Goal: Task Accomplishment & Management: Use online tool/utility

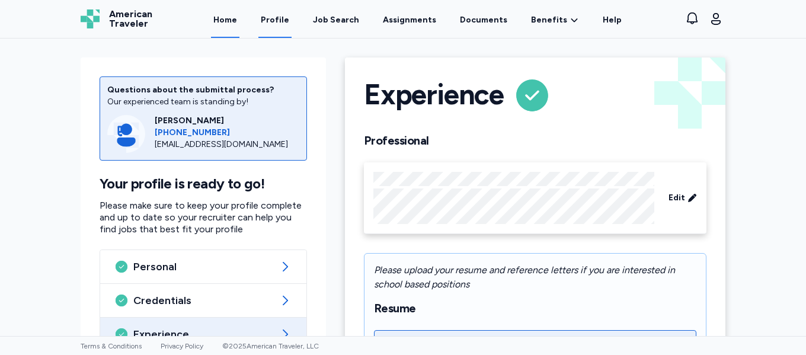
click at [238, 20] on link "Home" at bounding box center [225, 19] width 28 height 37
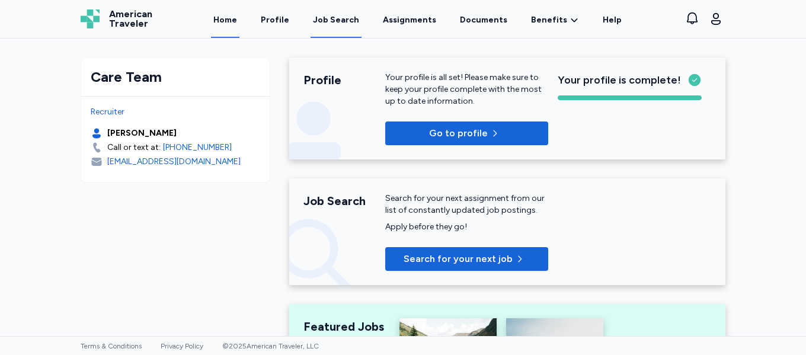
click at [338, 21] on div "Job Search" at bounding box center [336, 20] width 46 height 12
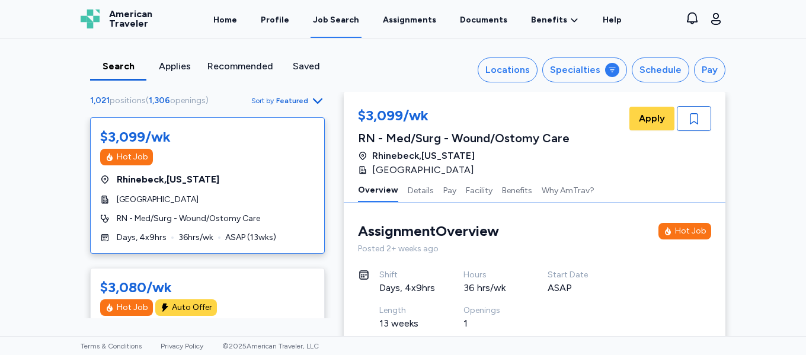
click at [234, 68] on div "Recommended" at bounding box center [240, 66] width 66 height 14
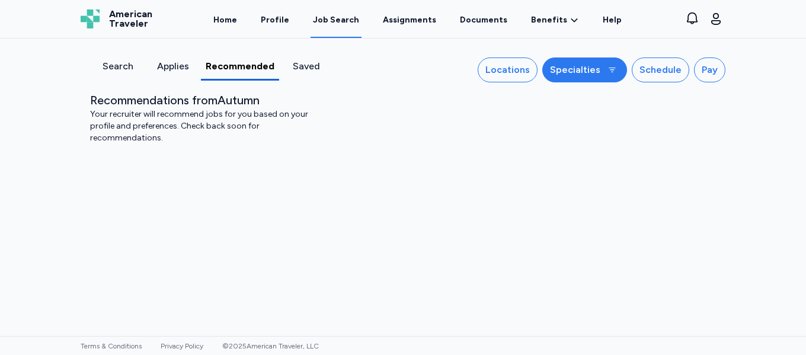
click at [595, 70] on div "Specialties" at bounding box center [575, 70] width 50 height 14
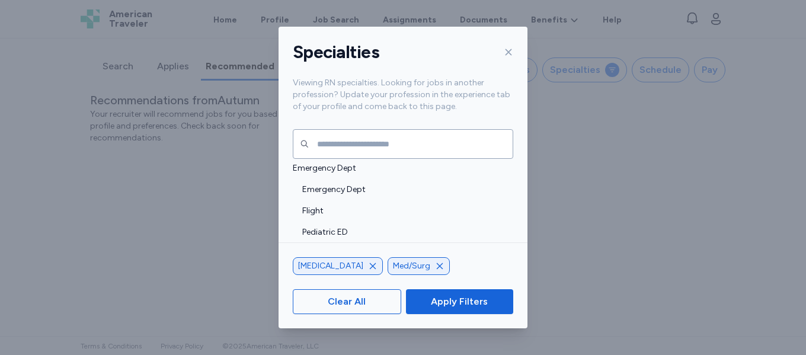
scroll to position [407, 0]
click at [370, 268] on icon "button" at bounding box center [373, 266] width 6 height 6
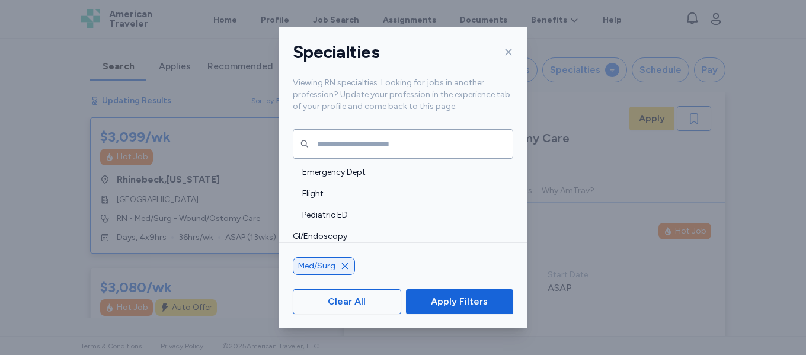
drag, startPoint x: 352, startPoint y: 307, endPoint x: 354, endPoint y: 299, distance: 8.1
click at [352, 304] on span "Clear All" at bounding box center [347, 302] width 38 height 14
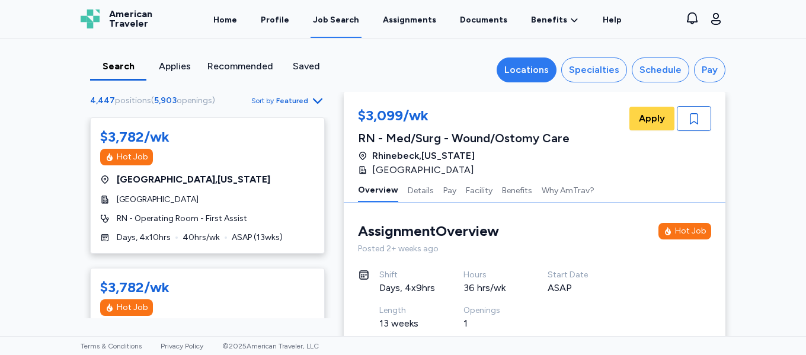
click at [523, 67] on div "Locations" at bounding box center [526, 70] width 44 height 14
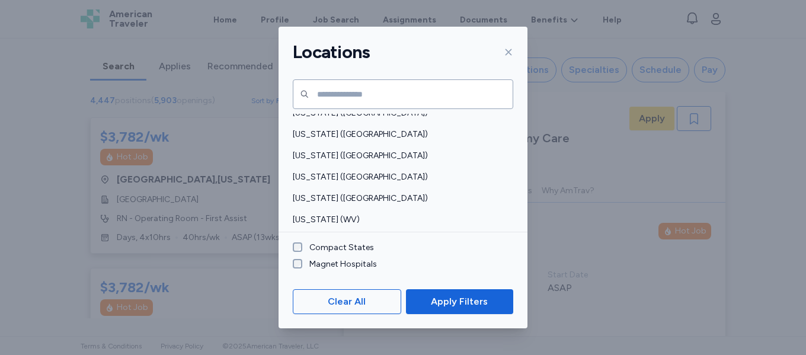
scroll to position [948, 0]
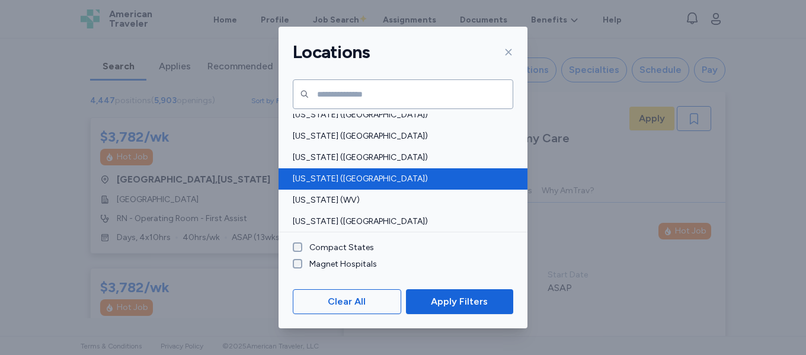
click at [376, 181] on span "[US_STATE] ([GEOGRAPHIC_DATA])" at bounding box center [399, 179] width 213 height 12
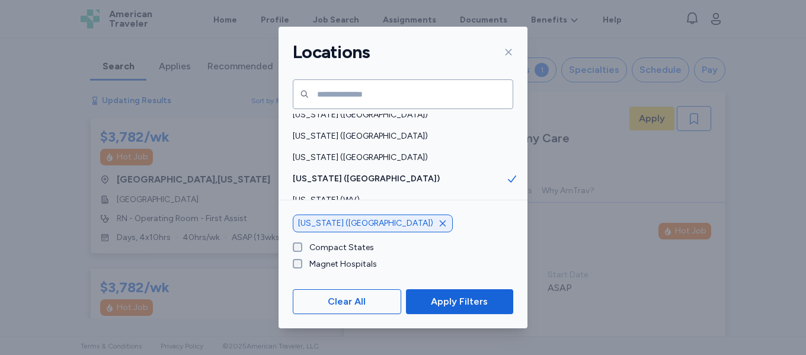
click at [453, 300] on span "Apply Filters" at bounding box center [459, 302] width 57 height 14
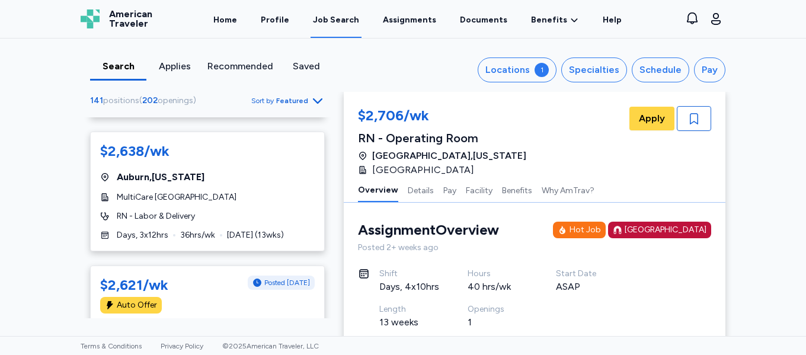
scroll to position [6045, 0]
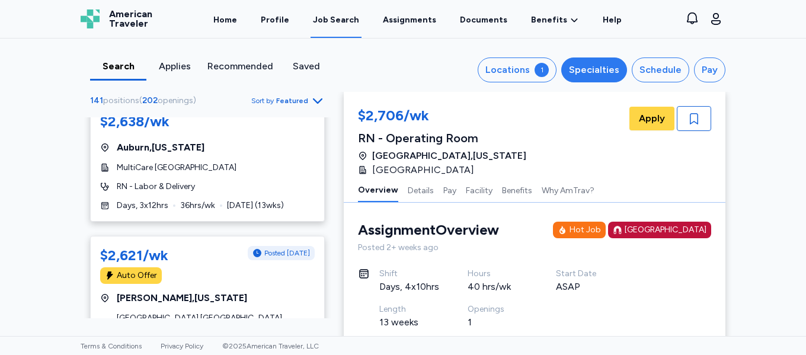
click at [600, 71] on div "Specialties" at bounding box center [594, 70] width 50 height 14
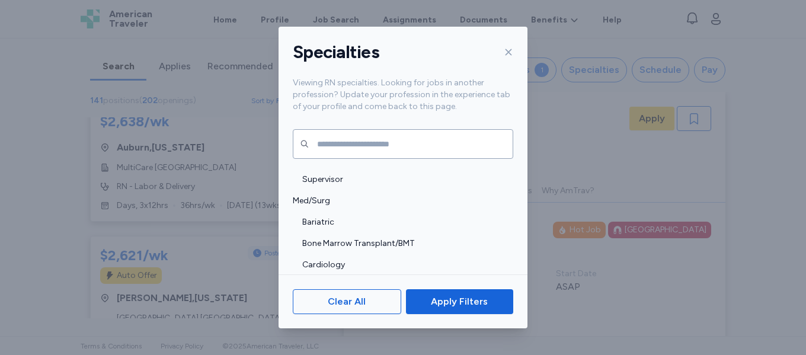
scroll to position [1166, 0]
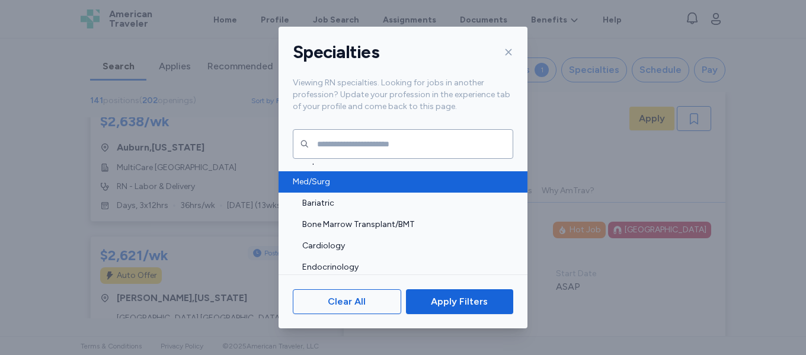
click at [468, 187] on span "Med/Surg" at bounding box center [399, 182] width 213 height 12
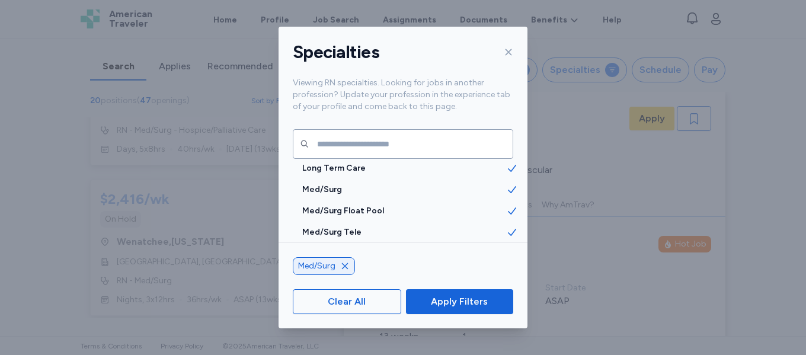
scroll to position [1363, 0]
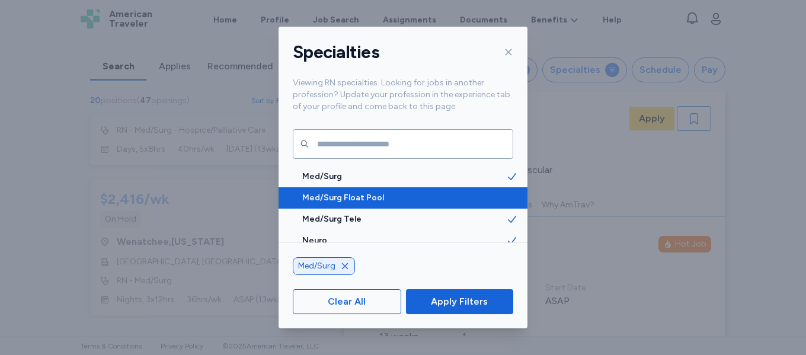
click at [506, 198] on icon at bounding box center [512, 198] width 12 height 12
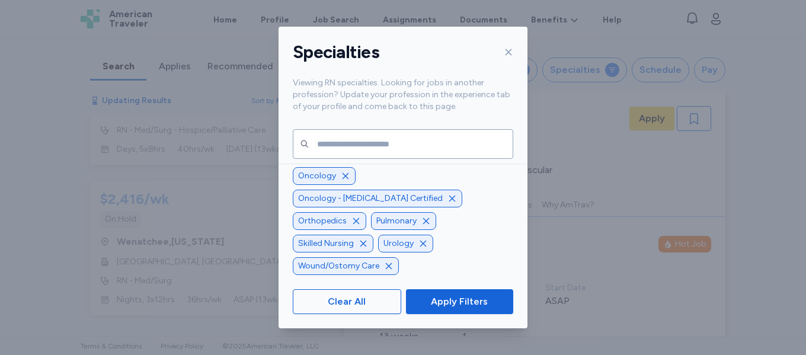
scroll to position [1821, 0]
click at [481, 158] on icon "button" at bounding box center [480, 153] width 9 height 9
click at [492, 181] on icon "button" at bounding box center [495, 175] width 9 height 9
click at [447, 203] on icon "button" at bounding box center [451, 198] width 9 height 9
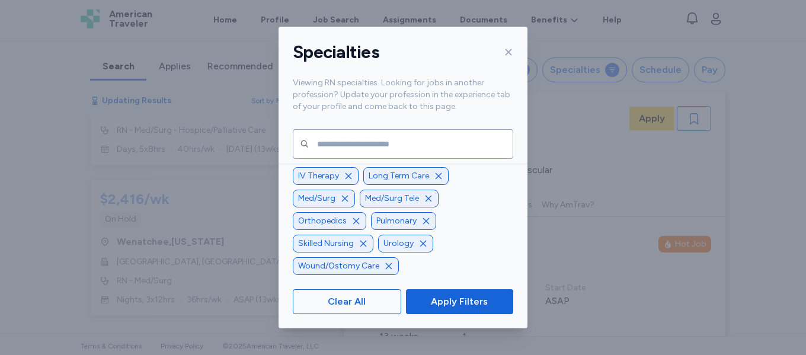
click at [354, 218] on icon "button" at bounding box center [355, 220] width 9 height 9
click at [368, 241] on icon "button" at bounding box center [363, 243] width 9 height 9
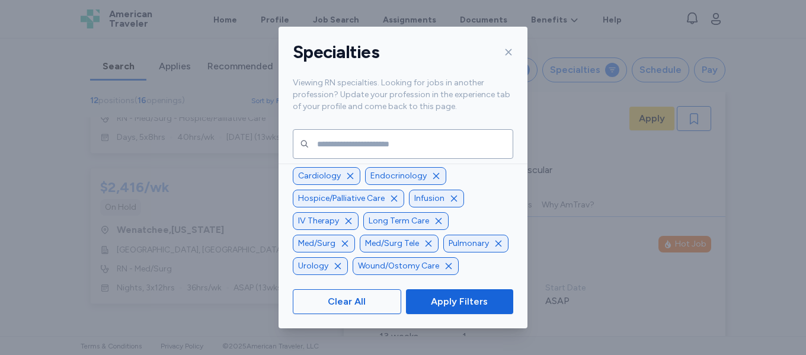
click at [343, 261] on icon "button" at bounding box center [337, 265] width 9 height 9
click at [392, 264] on icon "button" at bounding box center [389, 266] width 6 height 6
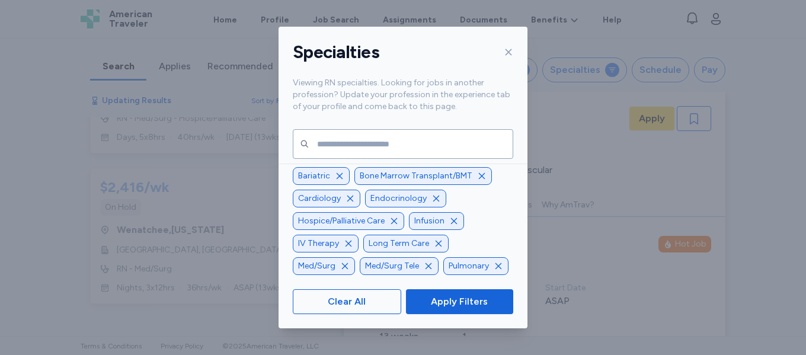
scroll to position [1386, 0]
drag, startPoint x: 347, startPoint y: 266, endPoint x: 354, endPoint y: 264, distance: 6.9
click at [494, 266] on icon "button" at bounding box center [498, 265] width 9 height 9
drag, startPoint x: 347, startPoint y: 242, endPoint x: 356, endPoint y: 235, distance: 11.5
click at [347, 241] on icon "button" at bounding box center [348, 243] width 9 height 9
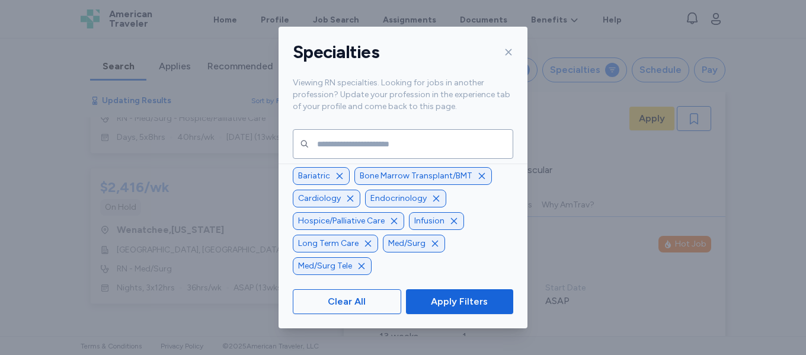
click at [391, 222] on icon "button" at bounding box center [393, 220] width 9 height 9
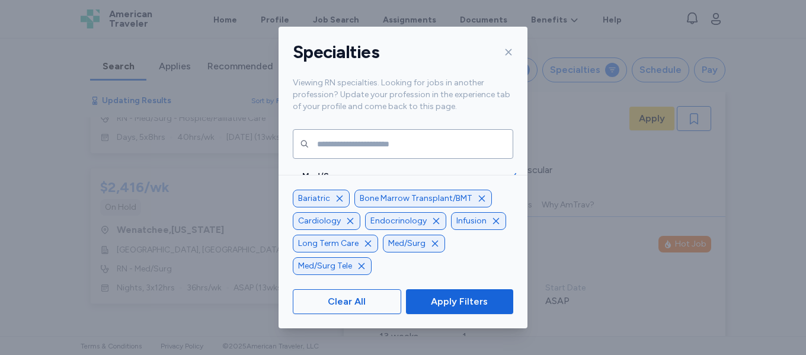
scroll to position [1102, 0]
click at [493, 222] on icon "button" at bounding box center [496, 221] width 6 height 6
click at [477, 199] on icon "button" at bounding box center [481, 198] width 9 height 9
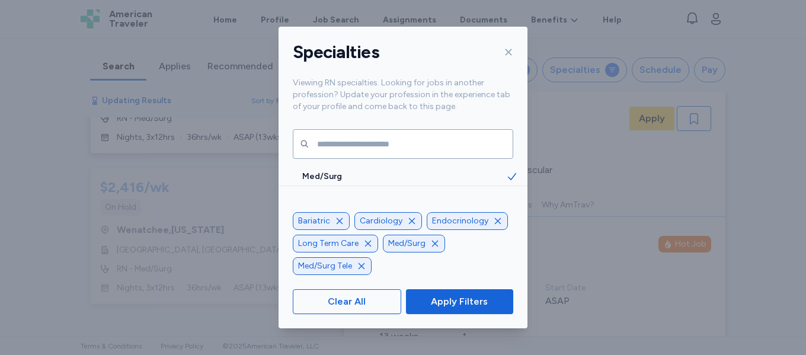
click at [340, 221] on icon "button" at bounding box center [339, 220] width 9 height 9
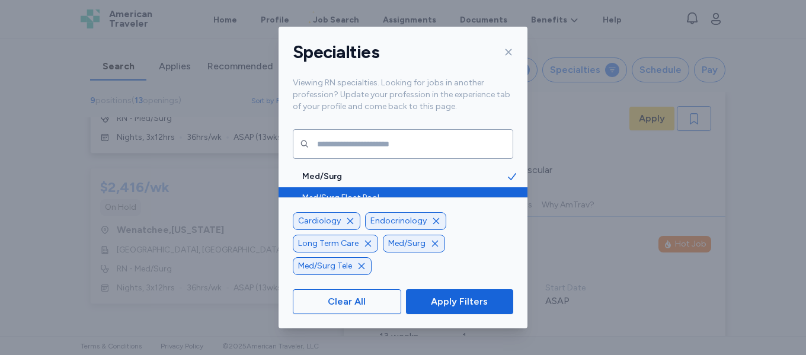
click at [431, 222] on icon "button" at bounding box center [435, 220] width 9 height 9
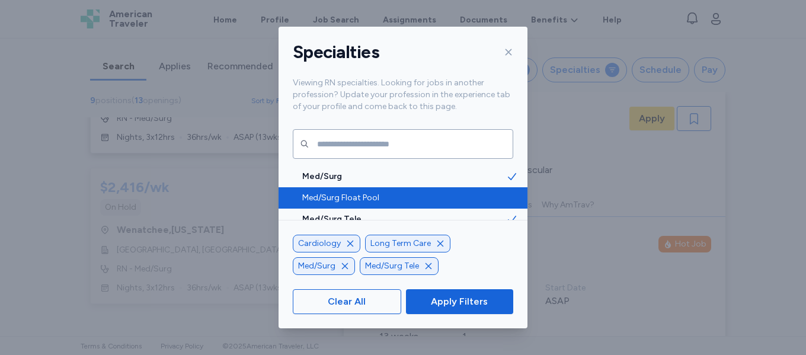
click at [436, 244] on icon "button" at bounding box center [440, 243] width 9 height 9
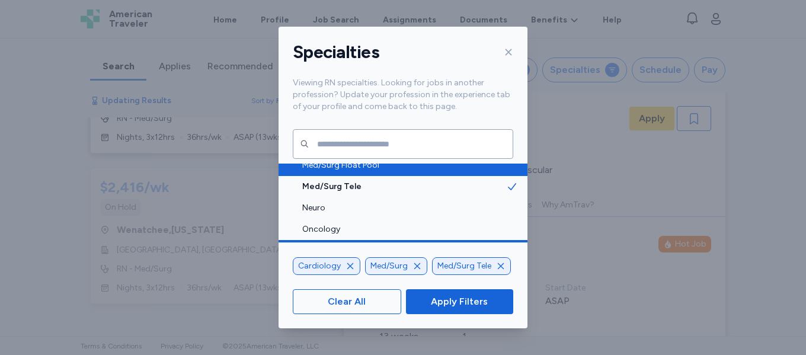
scroll to position [1422, 0]
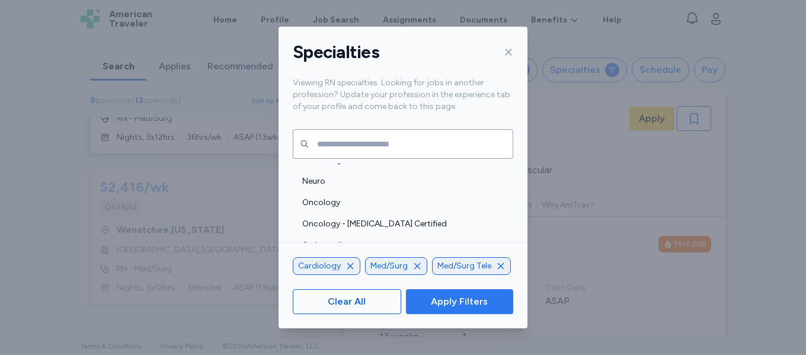
click at [443, 297] on span "Apply Filters" at bounding box center [459, 302] width 57 height 14
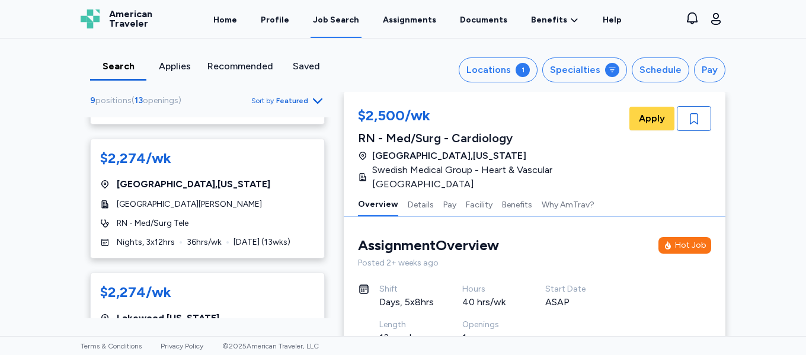
scroll to position [731, 0]
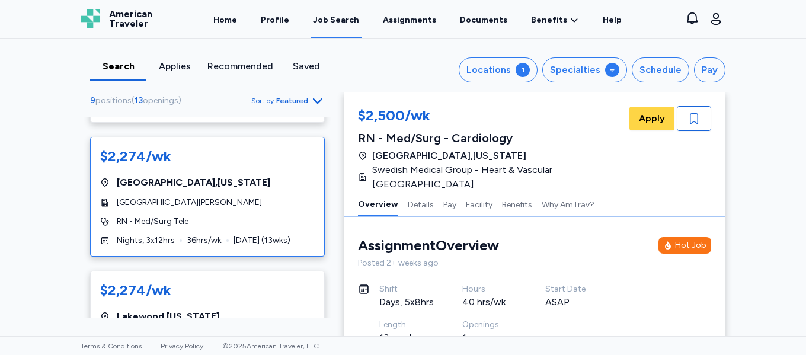
click at [238, 200] on div "[GEOGRAPHIC_DATA][PERSON_NAME]" at bounding box center [207, 203] width 215 height 12
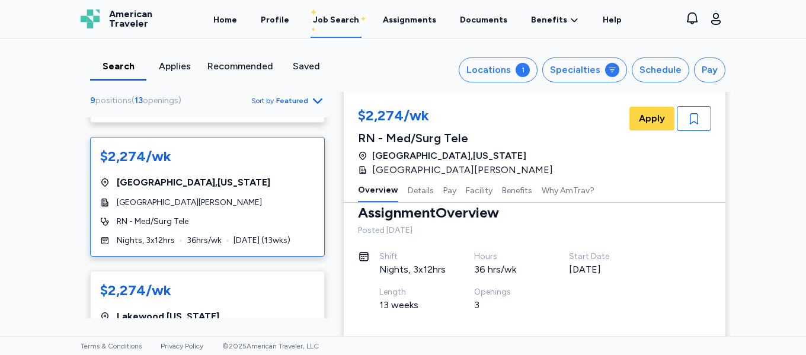
scroll to position [21, 0]
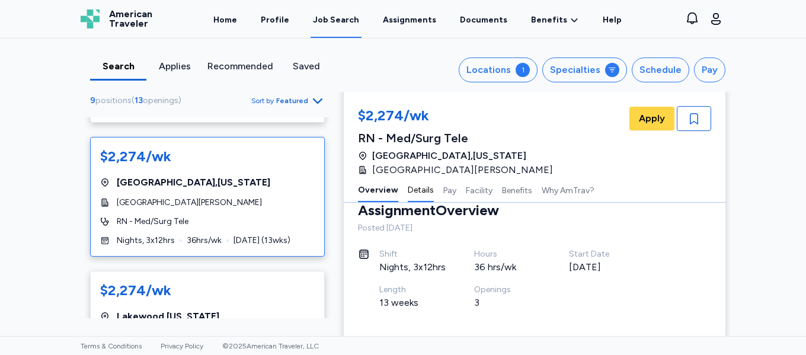
click at [416, 196] on button "Details" at bounding box center [421, 189] width 26 height 25
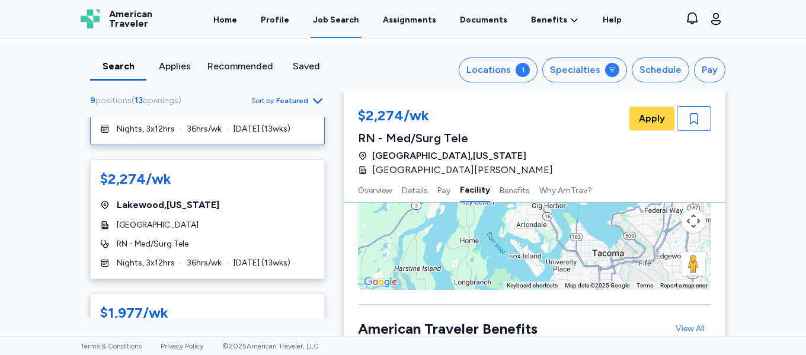
scroll to position [845, 0]
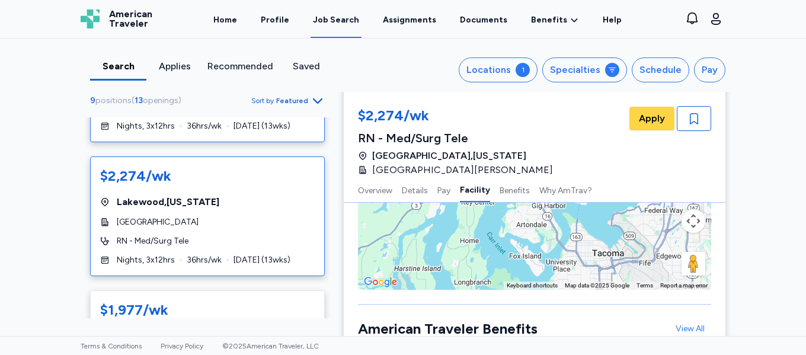
click at [263, 219] on div "[GEOGRAPHIC_DATA]" at bounding box center [207, 222] width 215 height 12
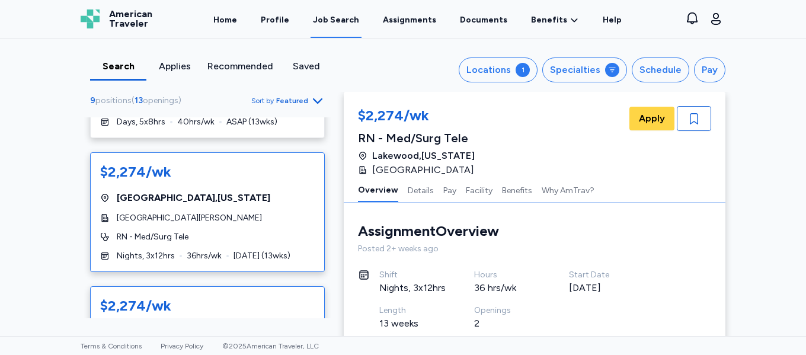
scroll to position [706, 0]
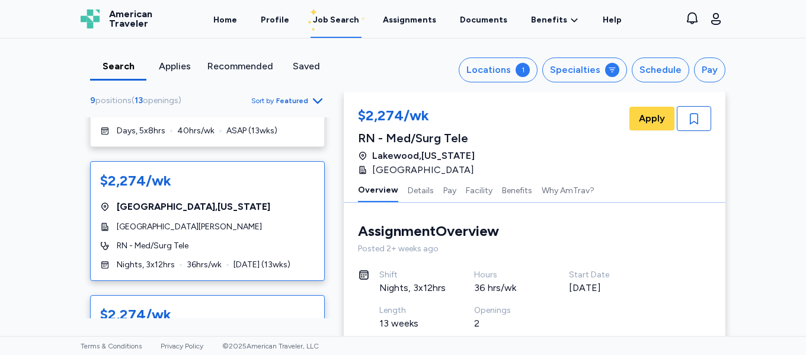
click at [235, 216] on div "$2,274/wk [GEOGRAPHIC_DATA] , [US_STATE][GEOGRAPHIC_DATA][PERSON_NAME] RN - Med…" at bounding box center [207, 221] width 235 height 120
